Goal: Check status: Check status

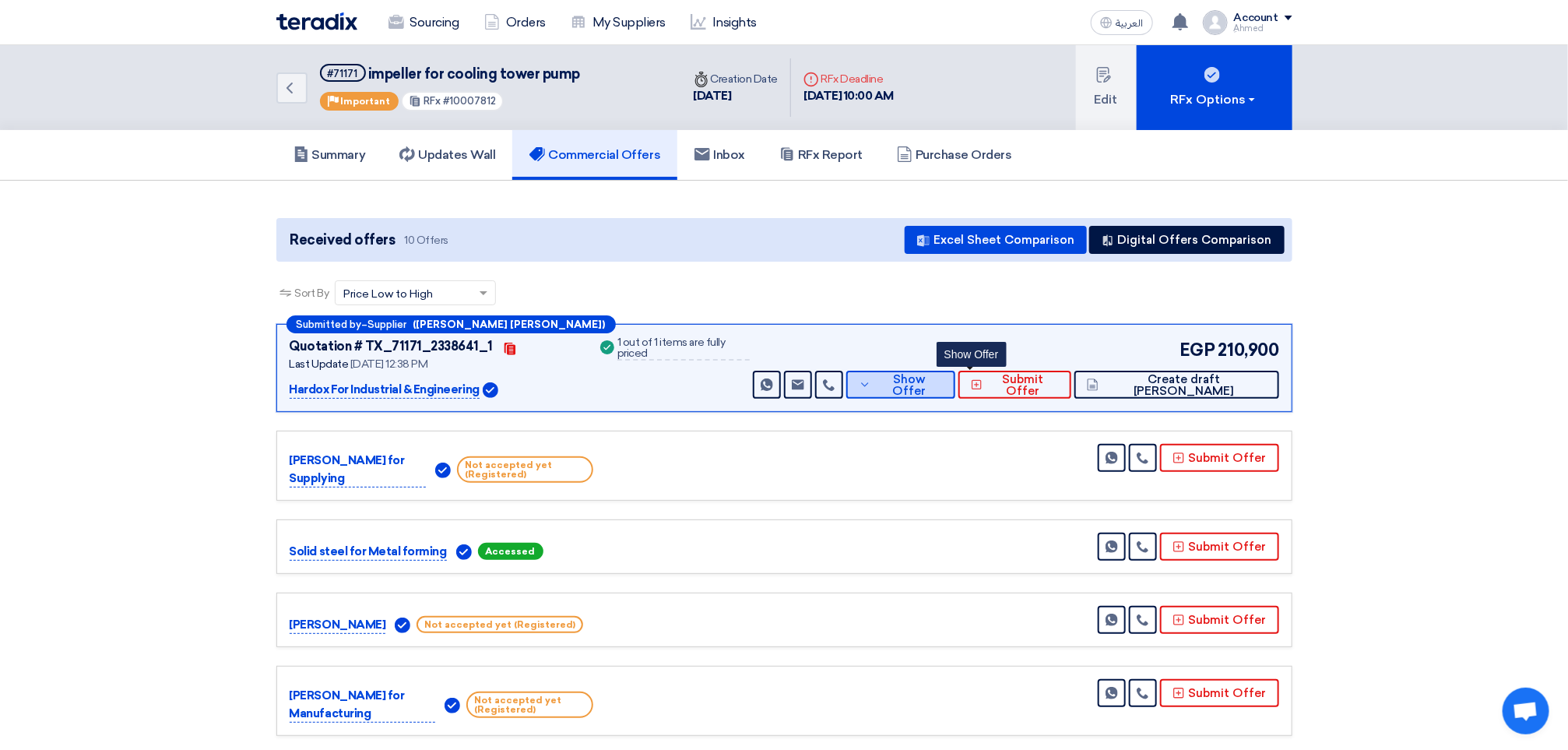
click at [871, 386] on icon at bounding box center [865, 385] width 13 height 13
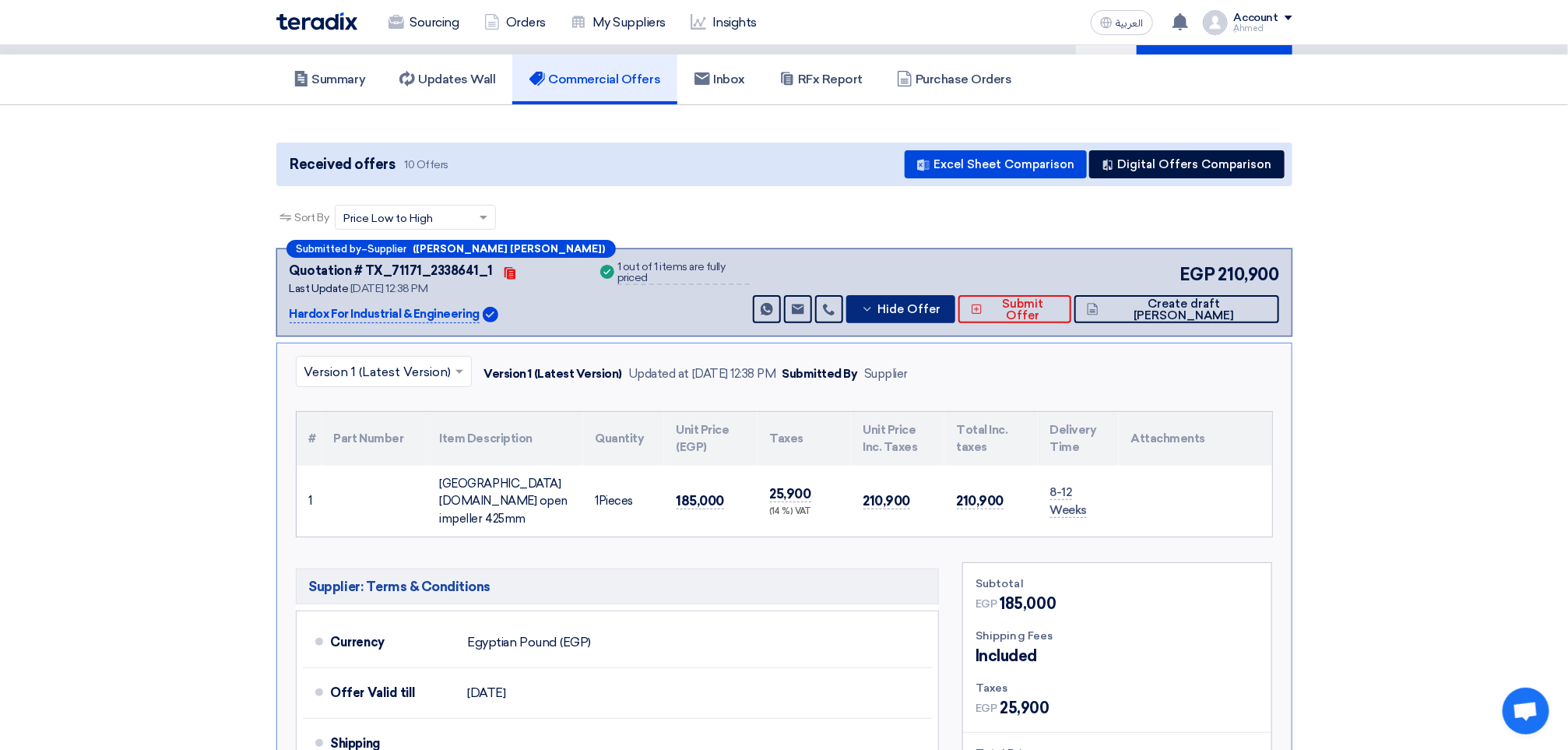
scroll to position [117, 0]
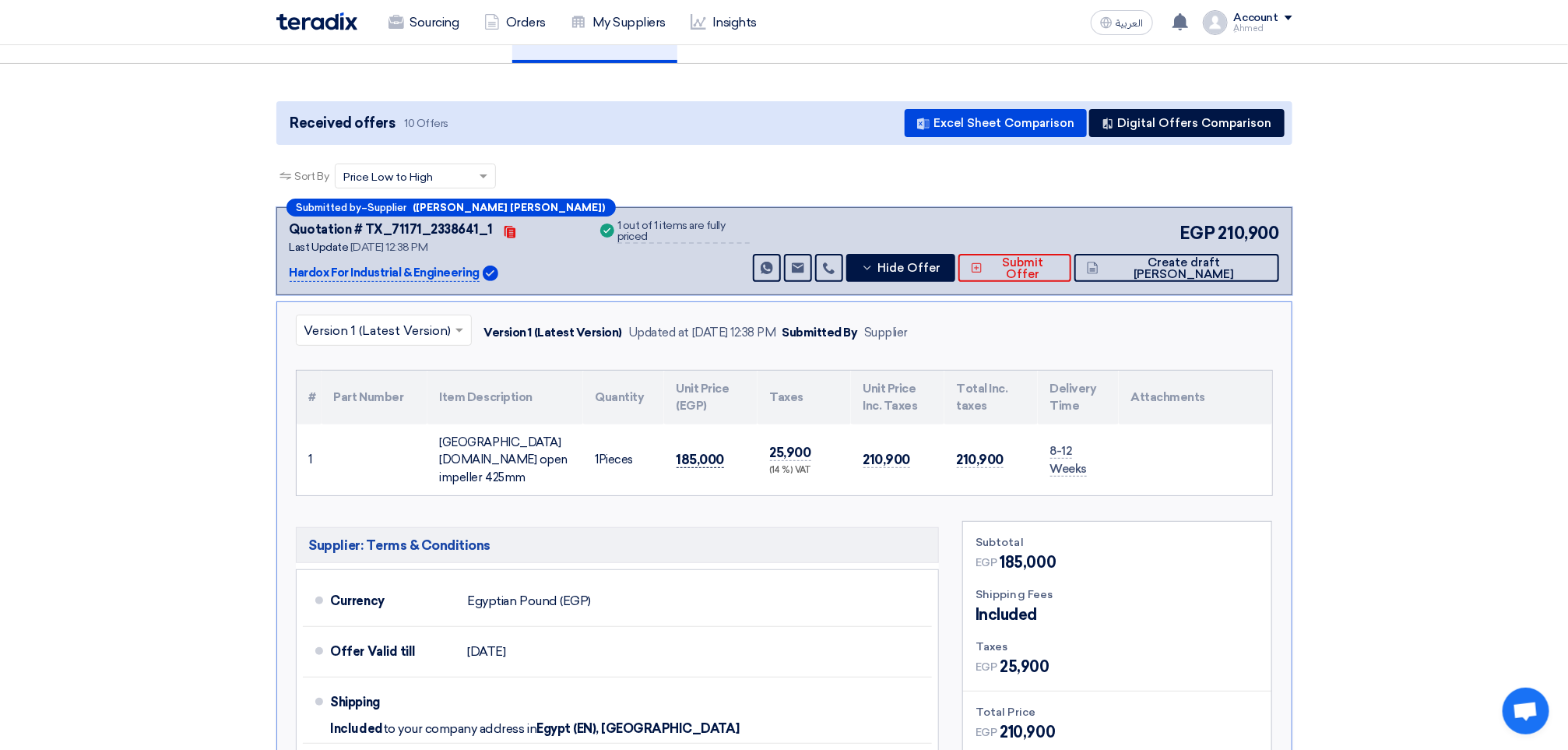
click at [703, 452] on span "185,000" at bounding box center [700, 460] width 48 height 16
click at [703, 457] on span "185,000" at bounding box center [700, 460] width 48 height 16
copy span "185,000"
